Goal: Navigation & Orientation: Find specific page/section

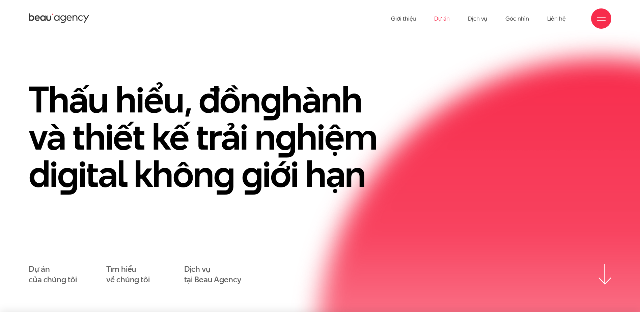
click at [440, 20] on link "Dự án" at bounding box center [442, 18] width 16 height 37
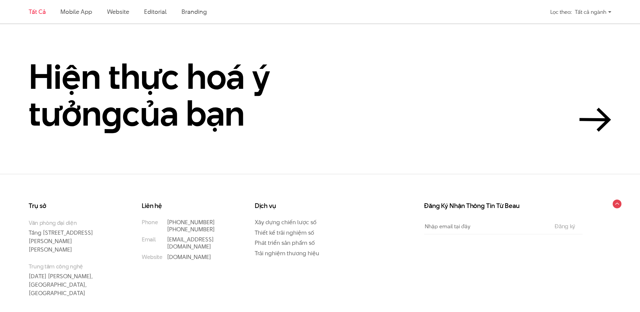
scroll to position [1848, 0]
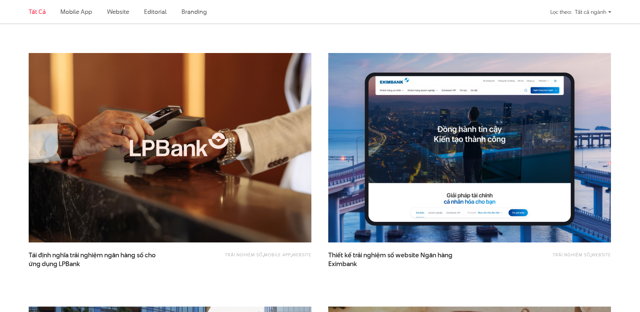
scroll to position [471, 0]
